Goal: Information Seeking & Learning: Learn about a topic

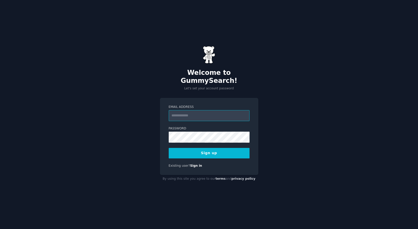
type input "**********"
click at [208, 151] on button "Sign up" at bounding box center [209, 153] width 81 height 11
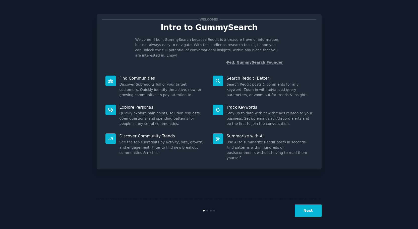
click at [309, 211] on button "Next" at bounding box center [307, 211] width 27 height 12
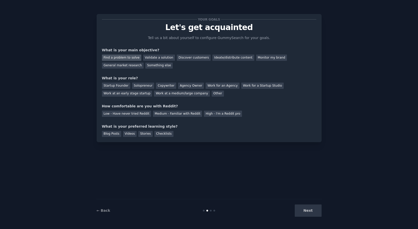
click at [124, 57] on div "Find a problem to solve" at bounding box center [121, 58] width 39 height 6
click at [144, 85] on div "Solopreneur" at bounding box center [143, 86] width 22 height 6
click at [173, 114] on div "Medium - Familiar with Reddit" at bounding box center [177, 114] width 49 height 6
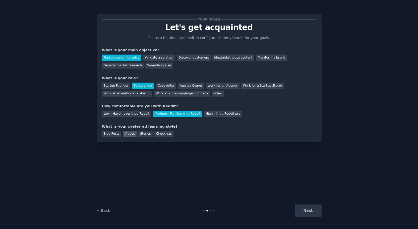
click at [127, 133] on div "Videos" at bounding box center [130, 134] width 14 height 6
click at [314, 209] on button "Next" at bounding box center [307, 211] width 27 height 12
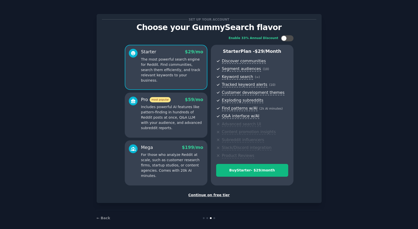
click at [220, 195] on div "Continue on free tier" at bounding box center [209, 195] width 214 height 5
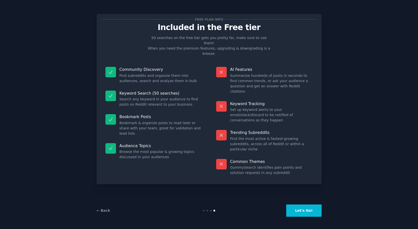
click at [306, 211] on button "Let's Go!" at bounding box center [303, 211] width 35 height 12
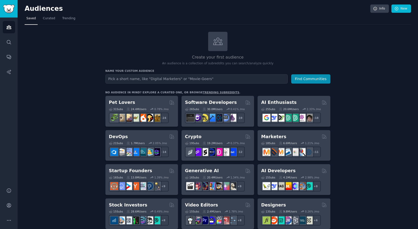
click at [210, 92] on link "trending subreddits" at bounding box center [221, 92] width 36 height 3
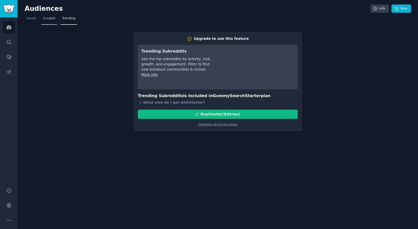
click at [45, 20] on span "Curated" at bounding box center [49, 18] width 12 height 5
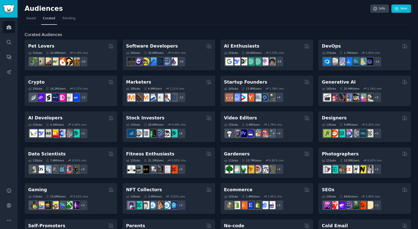
click at [167, 148] on div "Fitness Enthusiasts 12 Sub s 31.1M Users 0.05 % /mo + 5" at bounding box center [168, 163] width 93 height 31
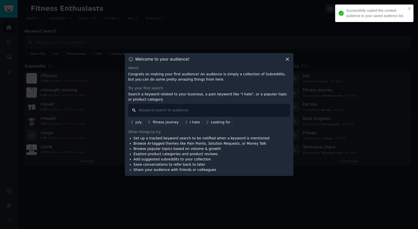
click at [173, 111] on input "text" at bounding box center [209, 110] width 162 height 13
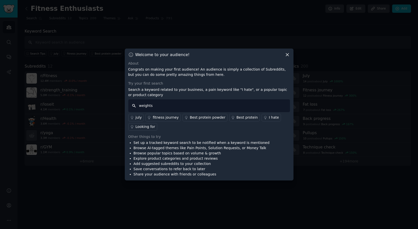
type input "weights"
click at [237, 118] on div "Best protein" at bounding box center [246, 117] width 21 height 5
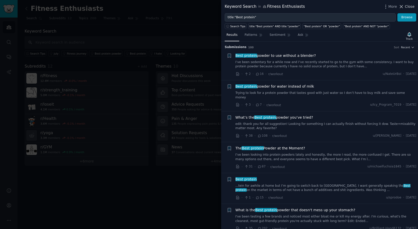
click at [409, 5] on span "Close" at bounding box center [410, 6] width 10 height 5
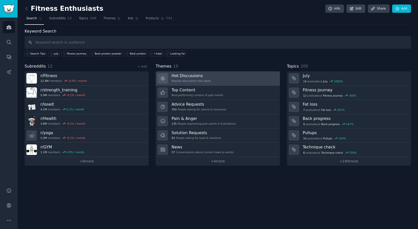
click at [218, 79] on link "Hot Discussions Popular discussions this week" at bounding box center [217, 78] width 124 height 14
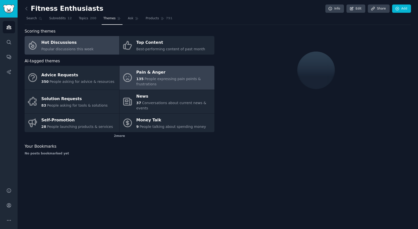
click at [158, 78] on span "People expressing pain points & frustrations" at bounding box center [168, 81] width 64 height 9
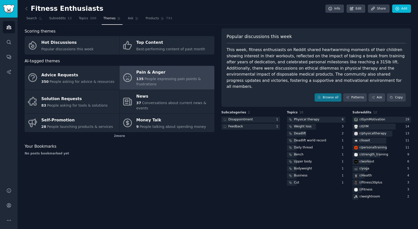
click at [176, 77] on span "People expressing pain points & frustrations" at bounding box center [168, 81] width 64 height 9
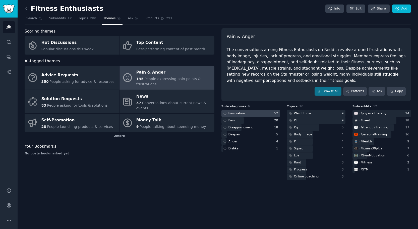
click at [246, 114] on div at bounding box center [250, 114] width 58 height 6
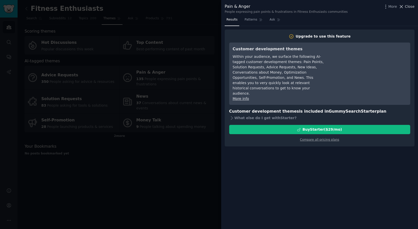
click at [409, 7] on span "Close" at bounding box center [410, 6] width 10 height 5
